Goal: Contribute content: Add original content to the website for others to see

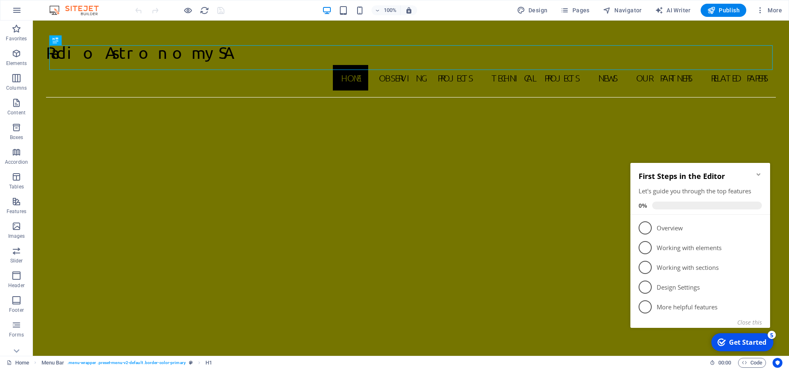
click at [757, 171] on icon "Minimize checklist" at bounding box center [758, 174] width 7 height 7
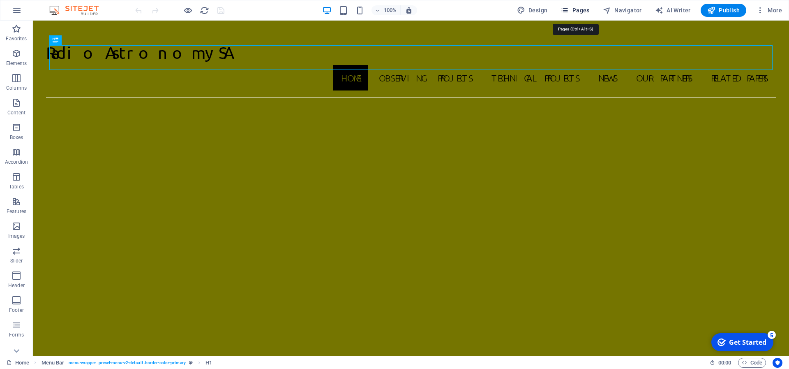
click at [583, 11] on span "Pages" at bounding box center [575, 10] width 29 height 8
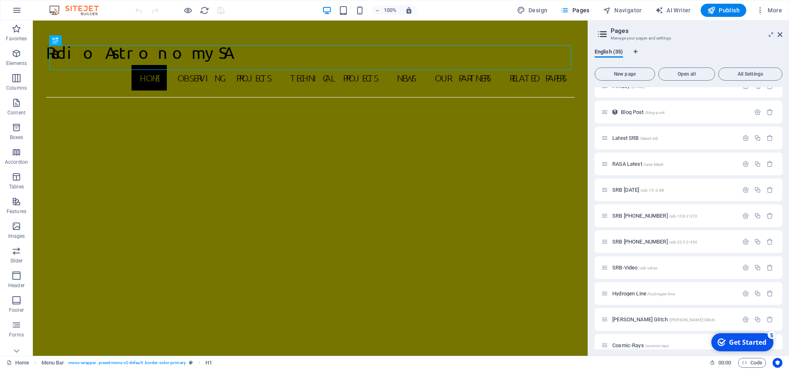
scroll to position [211, 0]
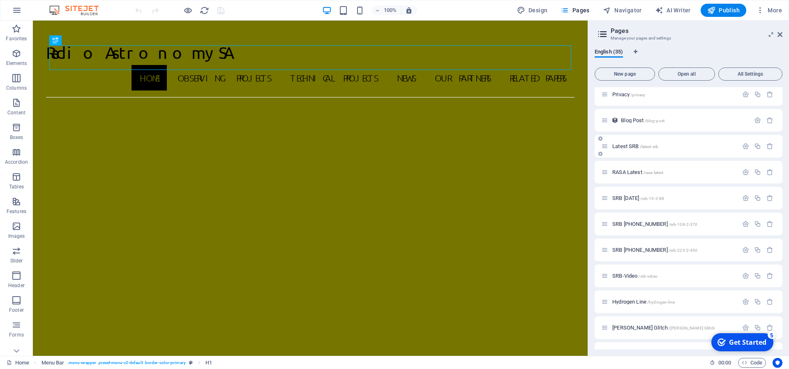
click at [641, 146] on span "/latest-srb" at bounding box center [649, 146] width 19 height 5
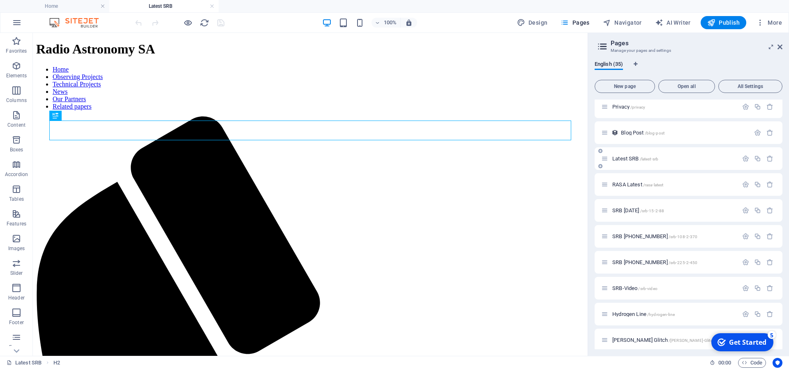
scroll to position [0, 0]
click at [781, 46] on icon at bounding box center [780, 47] width 5 height 7
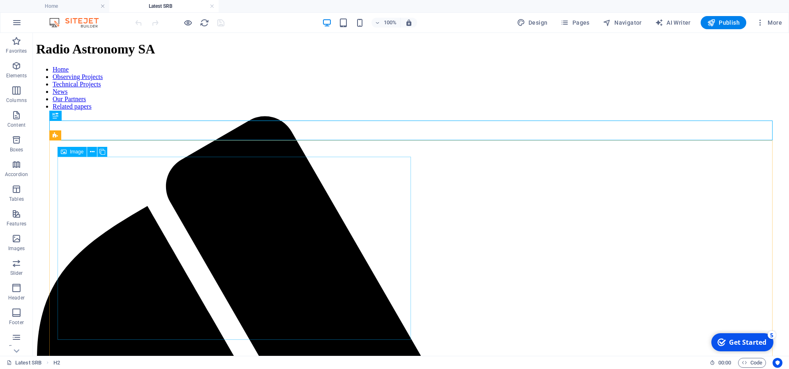
click at [78, 152] on span "Image" at bounding box center [77, 151] width 14 height 5
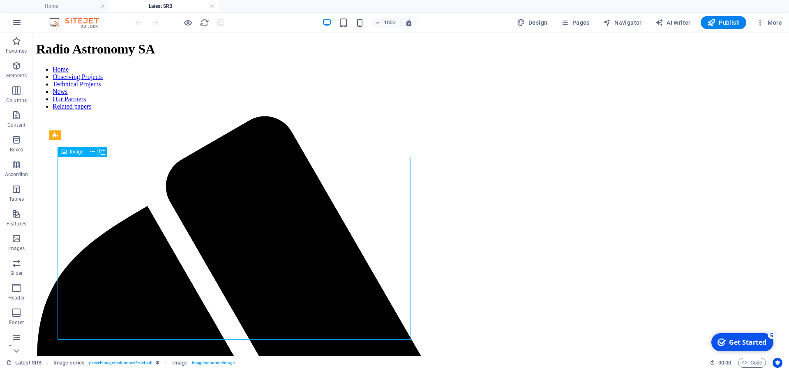
click at [78, 152] on span "Image" at bounding box center [77, 151] width 14 height 5
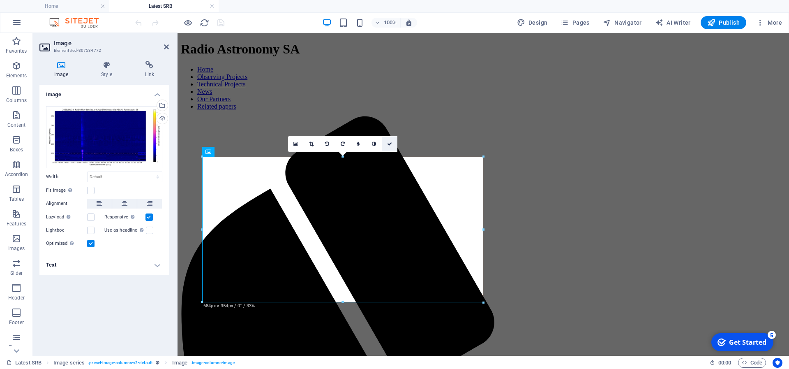
click at [387, 141] on icon at bounding box center [389, 143] width 5 height 5
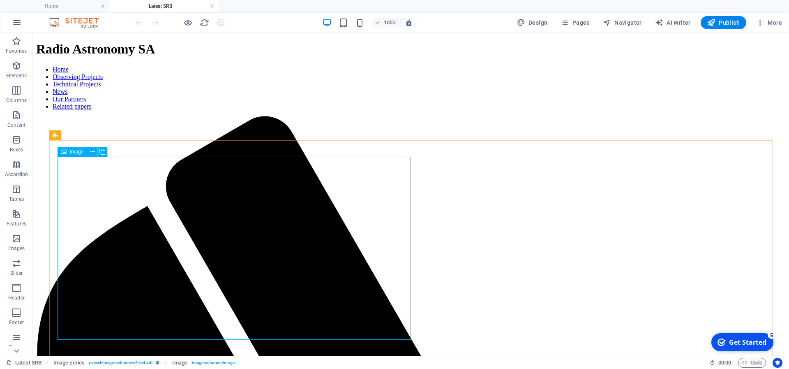
click at [76, 152] on span "Image" at bounding box center [77, 151] width 14 height 5
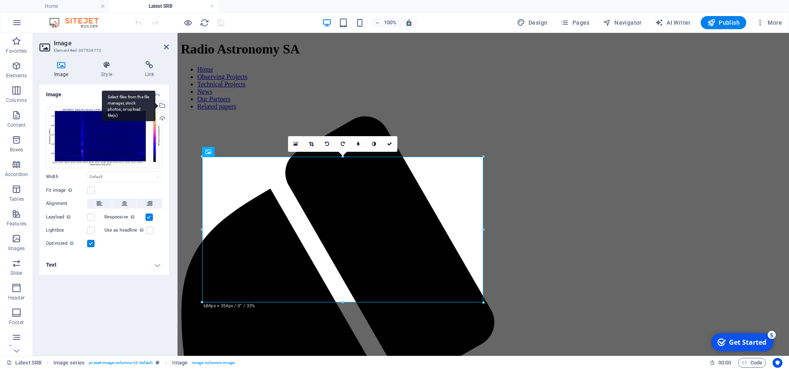
click at [155, 105] on div "Select files from the file manager, stock photos, or upload file(s)" at bounding box center [128, 105] width 53 height 31
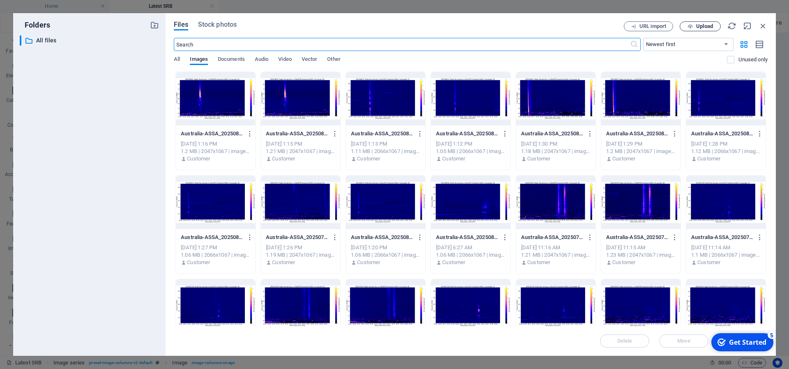
click at [699, 23] on button "Upload" at bounding box center [700, 26] width 41 height 10
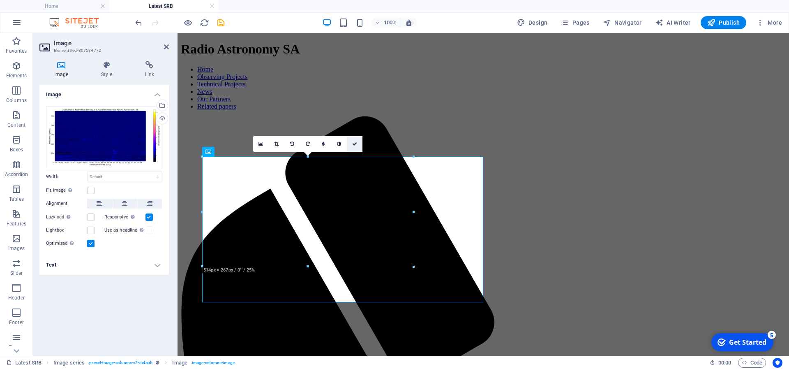
click at [355, 142] on icon at bounding box center [354, 143] width 5 height 5
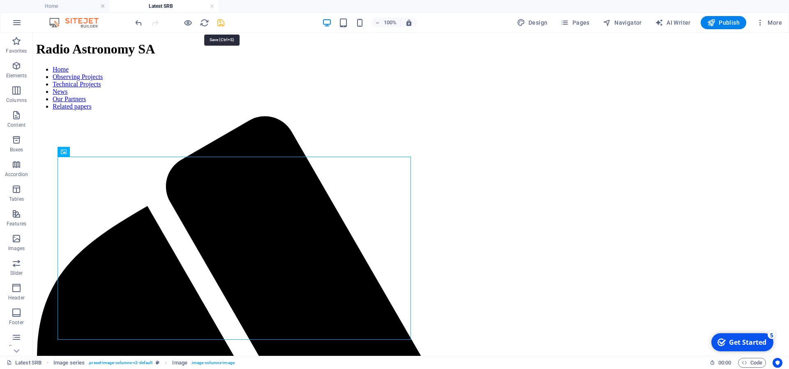
click at [222, 19] on icon "save" at bounding box center [220, 22] width 9 height 9
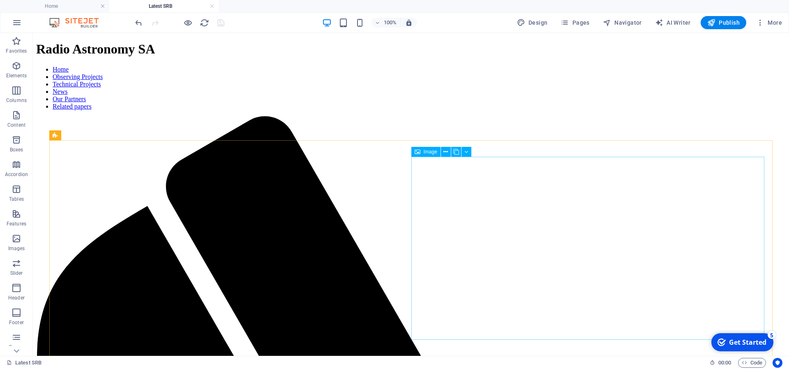
click at [427, 153] on span "Image" at bounding box center [431, 151] width 14 height 5
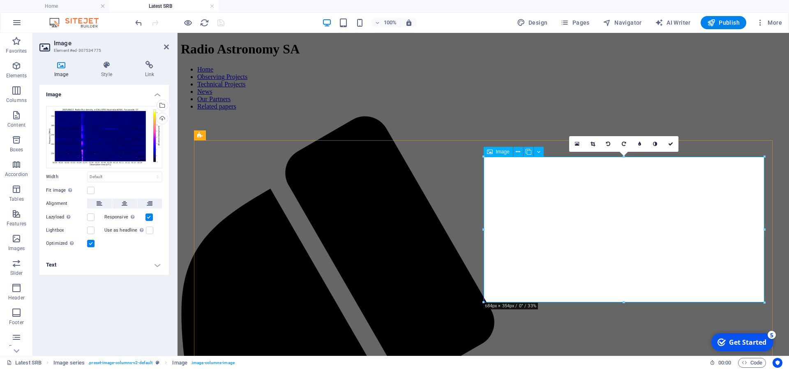
click at [504, 152] on span "Image" at bounding box center [503, 151] width 14 height 5
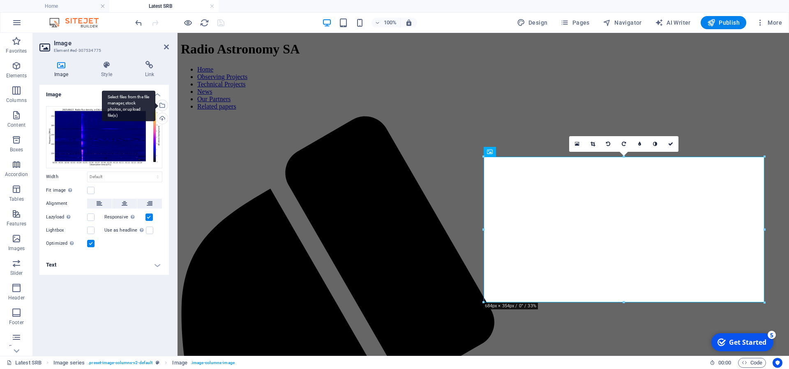
click at [155, 107] on div "Select files from the file manager, stock photos, or upload file(s)" at bounding box center [128, 105] width 53 height 31
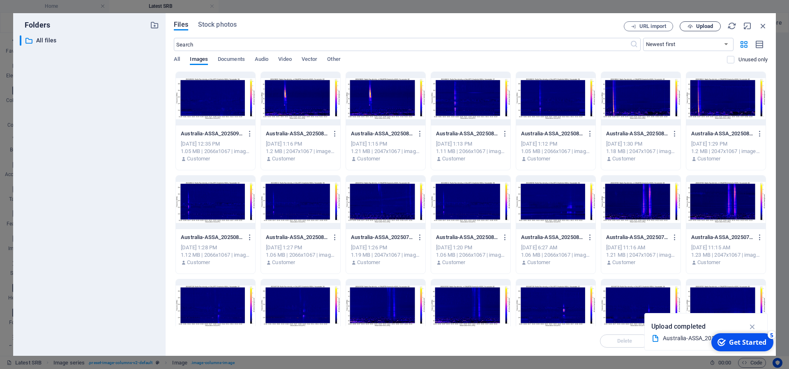
click at [700, 25] on span "Upload" at bounding box center [704, 26] width 17 height 5
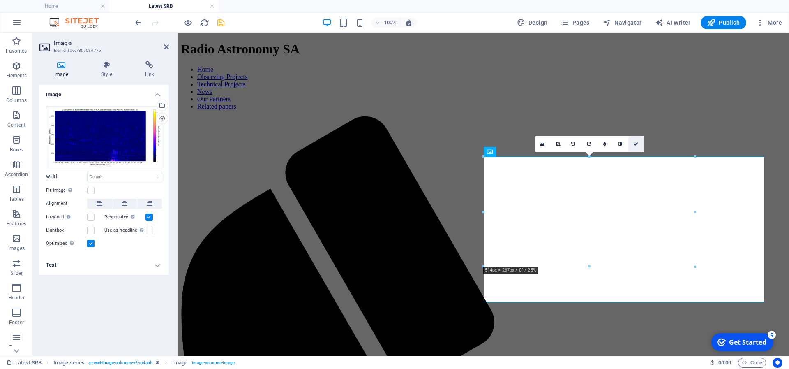
click at [637, 139] on link at bounding box center [636, 144] width 16 height 16
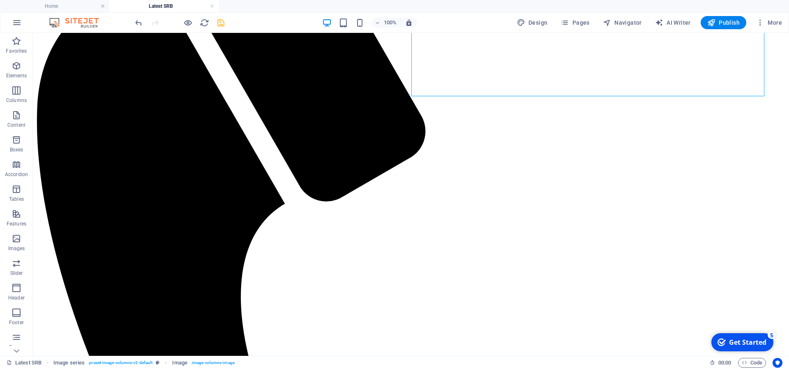
scroll to position [249, 0]
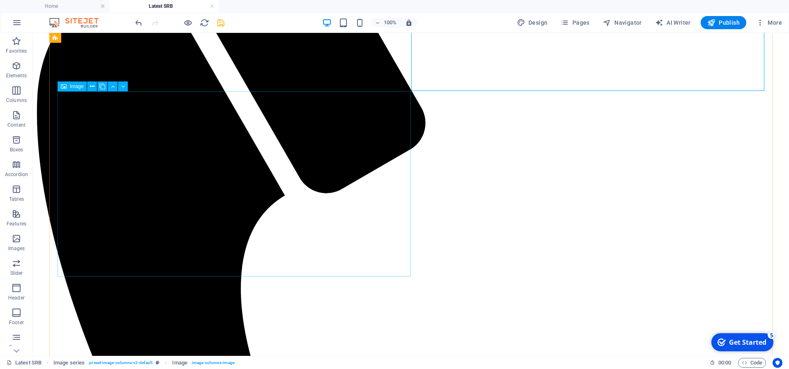
click at [74, 88] on span "Image" at bounding box center [77, 86] width 14 height 5
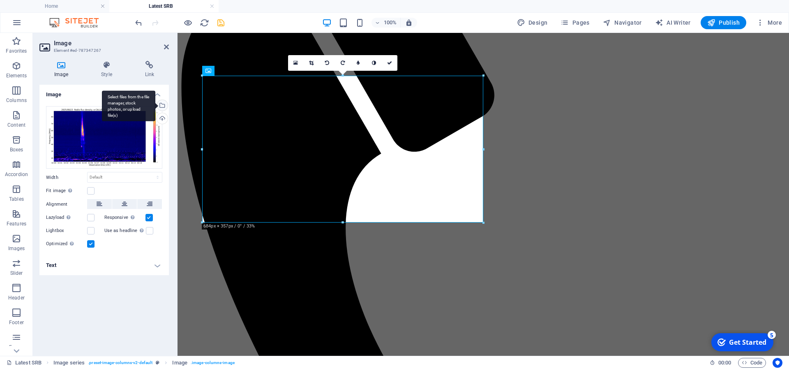
click at [155, 103] on div "Select files from the file manager, stock photos, or upload file(s)" at bounding box center [128, 105] width 53 height 31
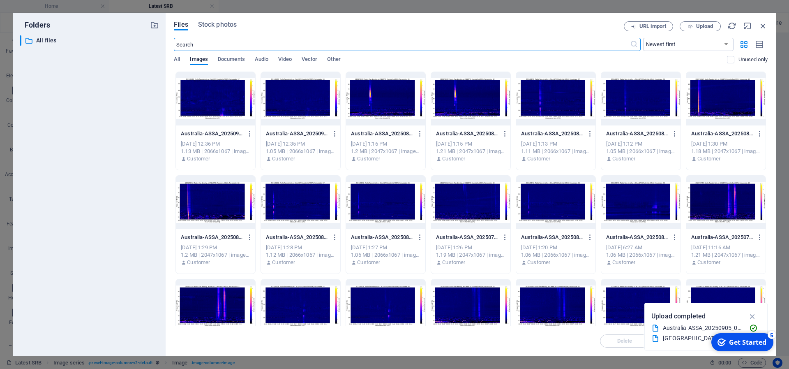
scroll to position [0, 0]
click at [705, 24] on span "Upload" at bounding box center [704, 26] width 17 height 5
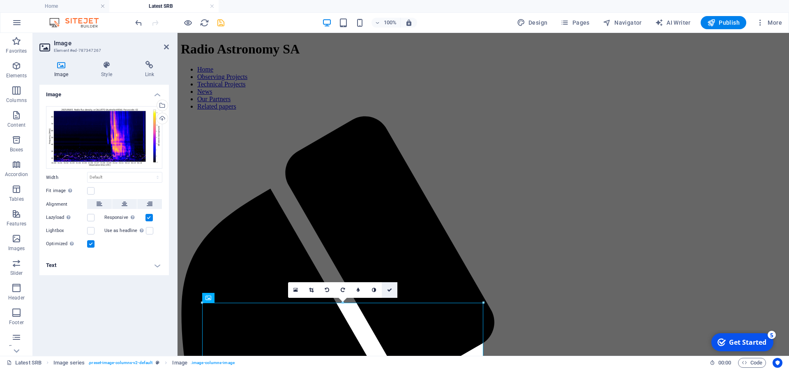
click at [389, 287] on icon at bounding box center [389, 289] width 5 height 5
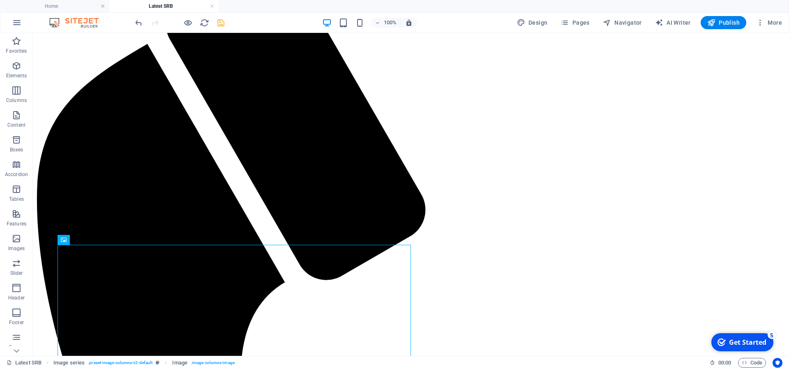
scroll to position [169, 0]
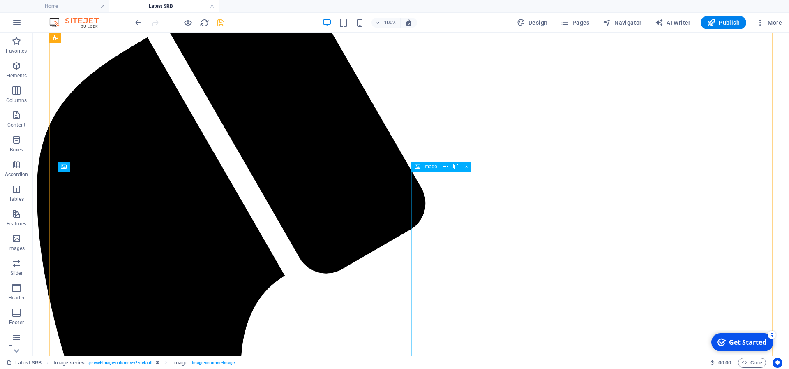
click at [432, 166] on span "Image" at bounding box center [431, 166] width 14 height 5
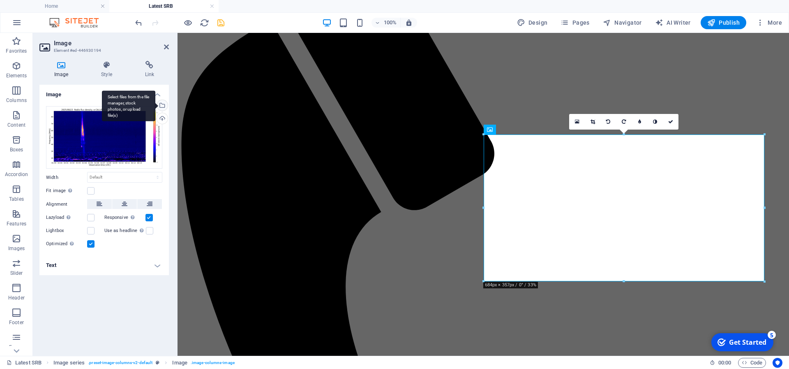
click at [155, 104] on div "Select files from the file manager, stock photos, or upload file(s)" at bounding box center [128, 105] width 53 height 31
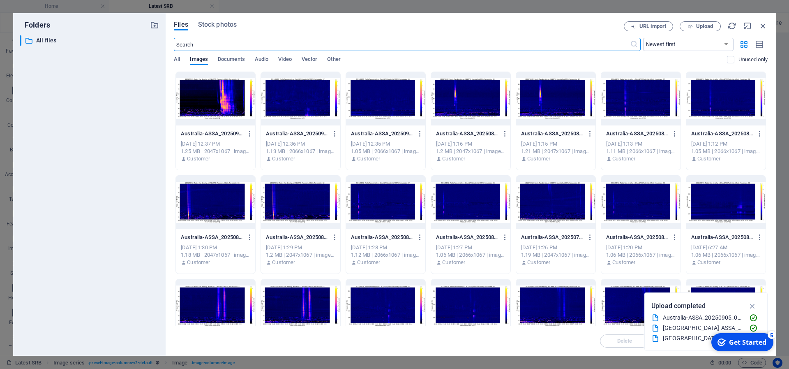
scroll to position [0, 0]
click at [702, 25] on span "Upload" at bounding box center [704, 26] width 17 height 5
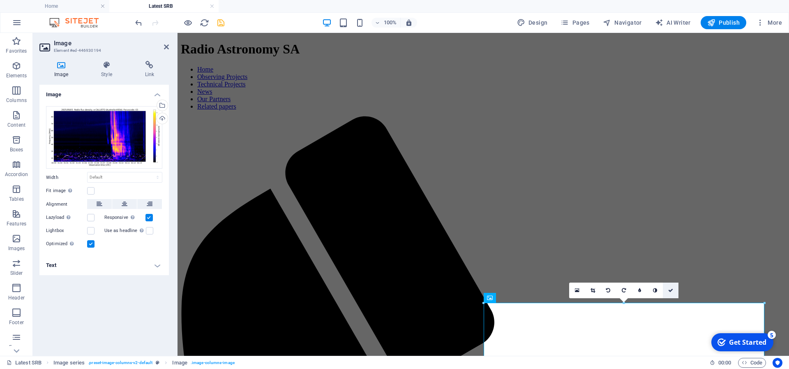
click at [673, 288] on icon at bounding box center [670, 290] width 5 height 5
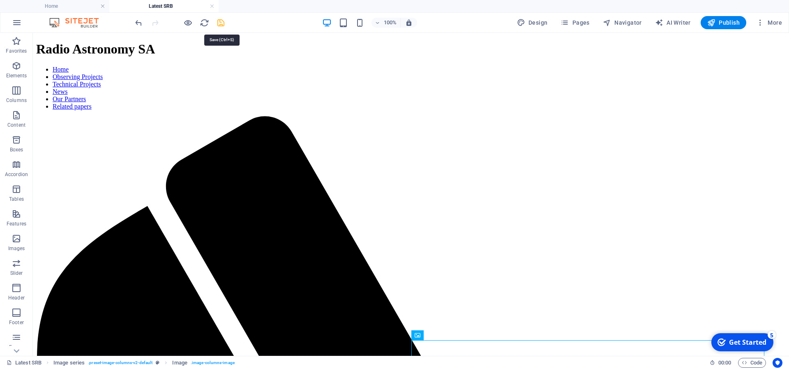
click at [222, 21] on icon "save" at bounding box center [220, 22] width 9 height 9
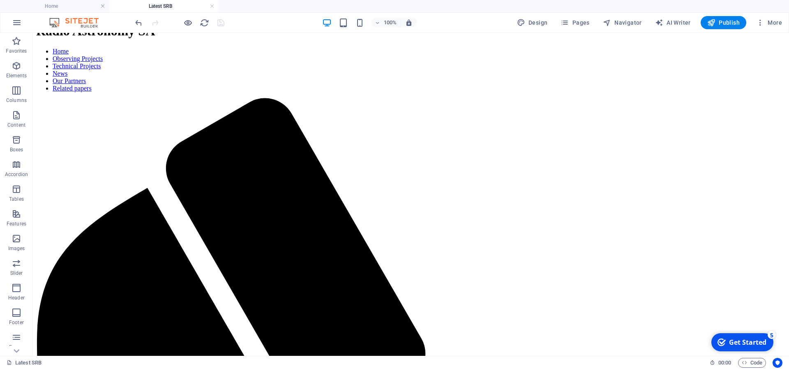
scroll to position [24, 0]
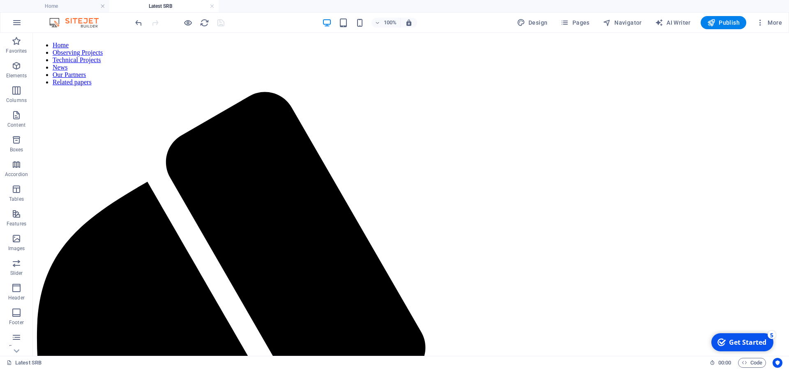
click at [209, 5] on h4 "Latest SRB" at bounding box center [163, 6] width 109 height 9
click at [210, 6] on link at bounding box center [212, 6] width 5 height 8
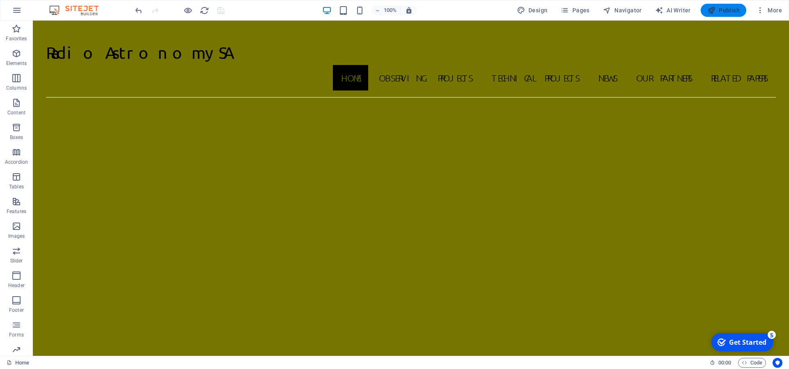
click at [725, 10] on span "Publish" at bounding box center [723, 10] width 32 height 8
click at [724, 9] on span "Publish" at bounding box center [723, 10] width 32 height 8
click at [729, 10] on span "Publish" at bounding box center [723, 10] width 32 height 8
